Goal: Information Seeking & Learning: Learn about a topic

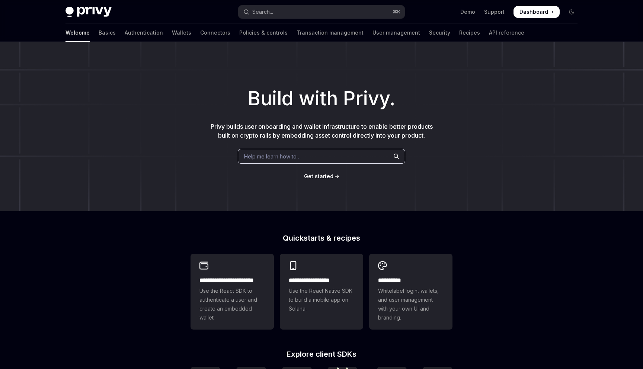
click at [535, 15] on span "Dashboard" at bounding box center [534, 11] width 29 height 7
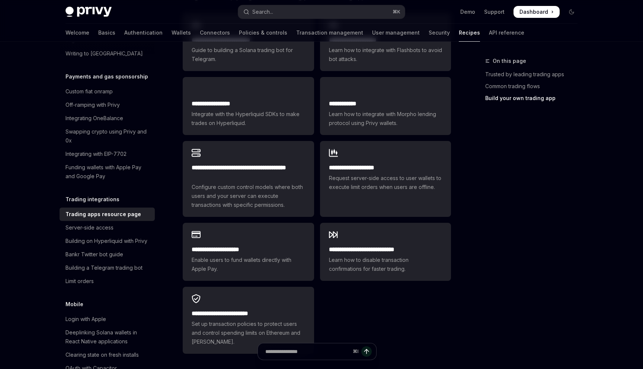
scroll to position [479, 0]
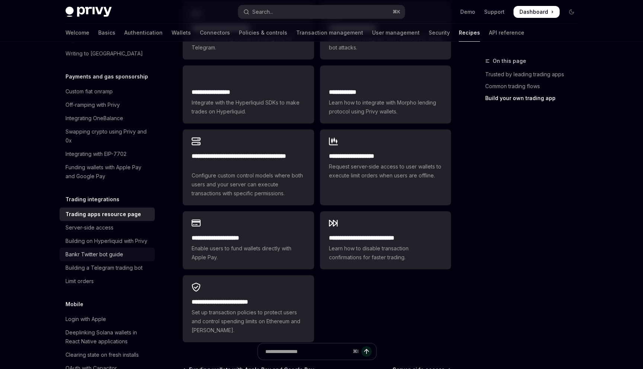
click at [108, 250] on div "Bankr Twitter bot guide" at bounding box center [95, 254] width 58 height 9
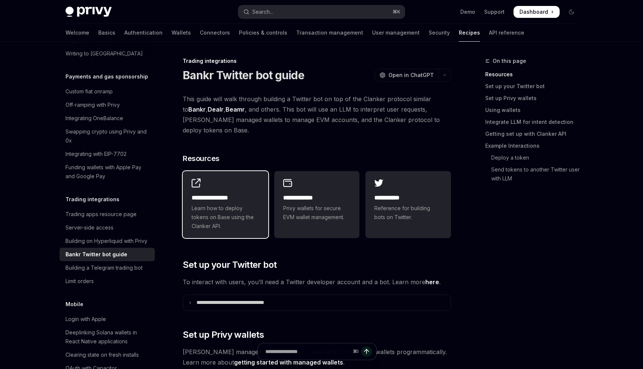
click at [245, 204] on span "Learn how to deploy tokens on Base using the Clanker API." at bounding box center [226, 217] width 68 height 27
click at [110, 150] on div "Integrating with EIP-7702" at bounding box center [96, 154] width 61 height 9
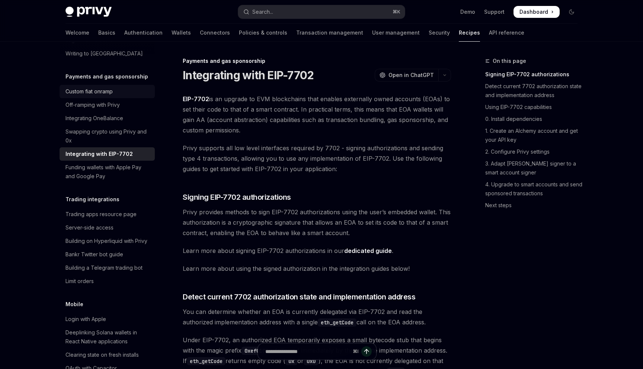
click at [105, 87] on div "Custom fiat onramp" at bounding box center [89, 91] width 47 height 9
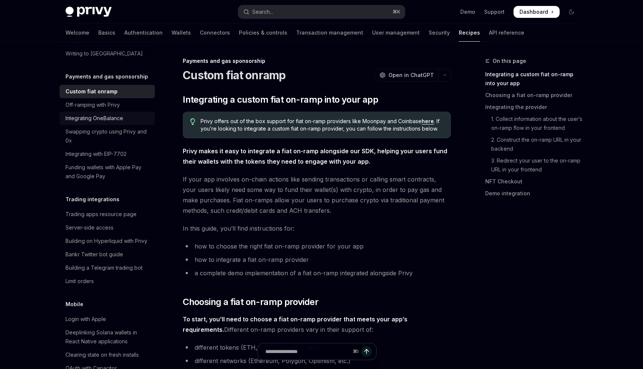
click at [102, 114] on div "Integrating OneBalance" at bounding box center [95, 118] width 58 height 9
type textarea "*"
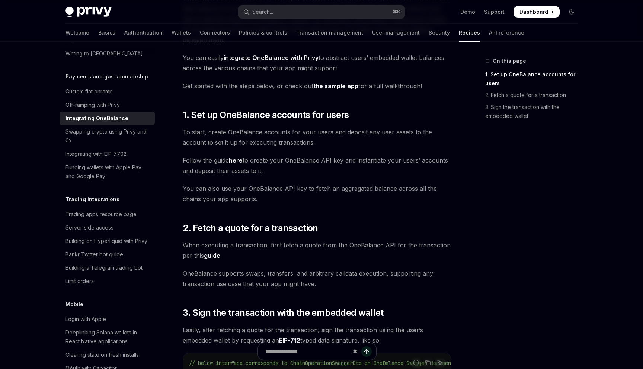
scroll to position [102, 0]
